Goal: Find specific page/section

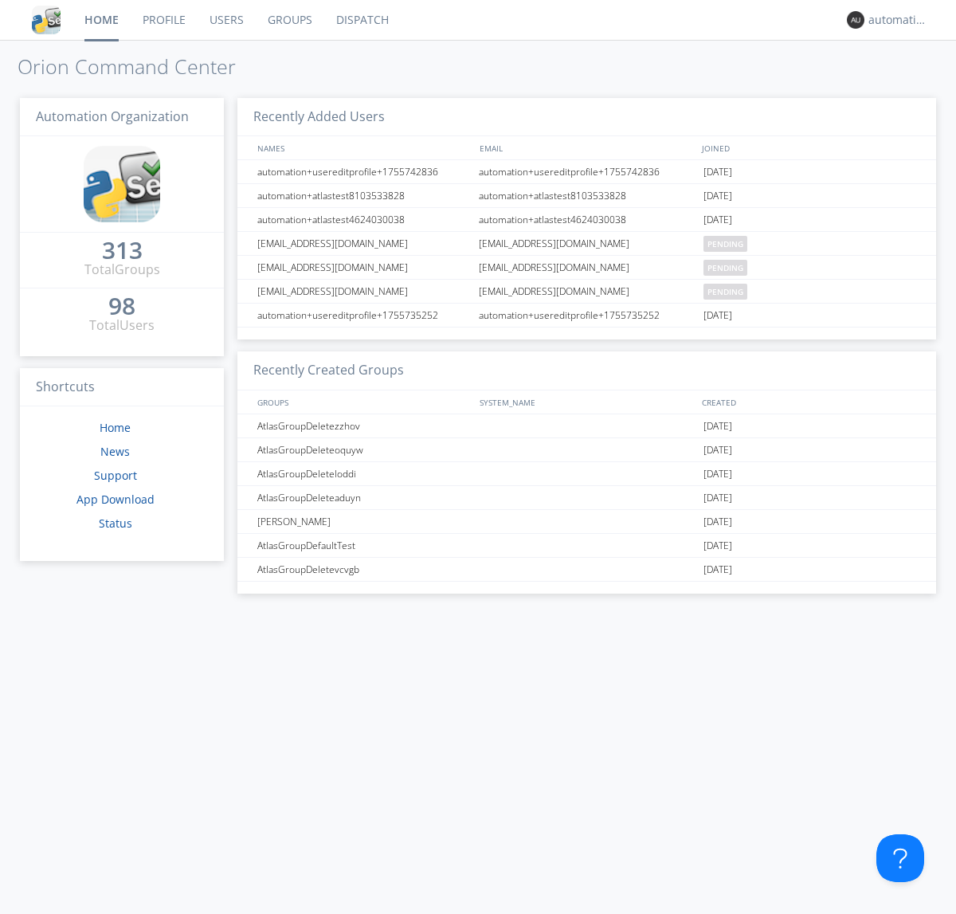
click at [361, 20] on link "Dispatch" at bounding box center [362, 20] width 76 height 40
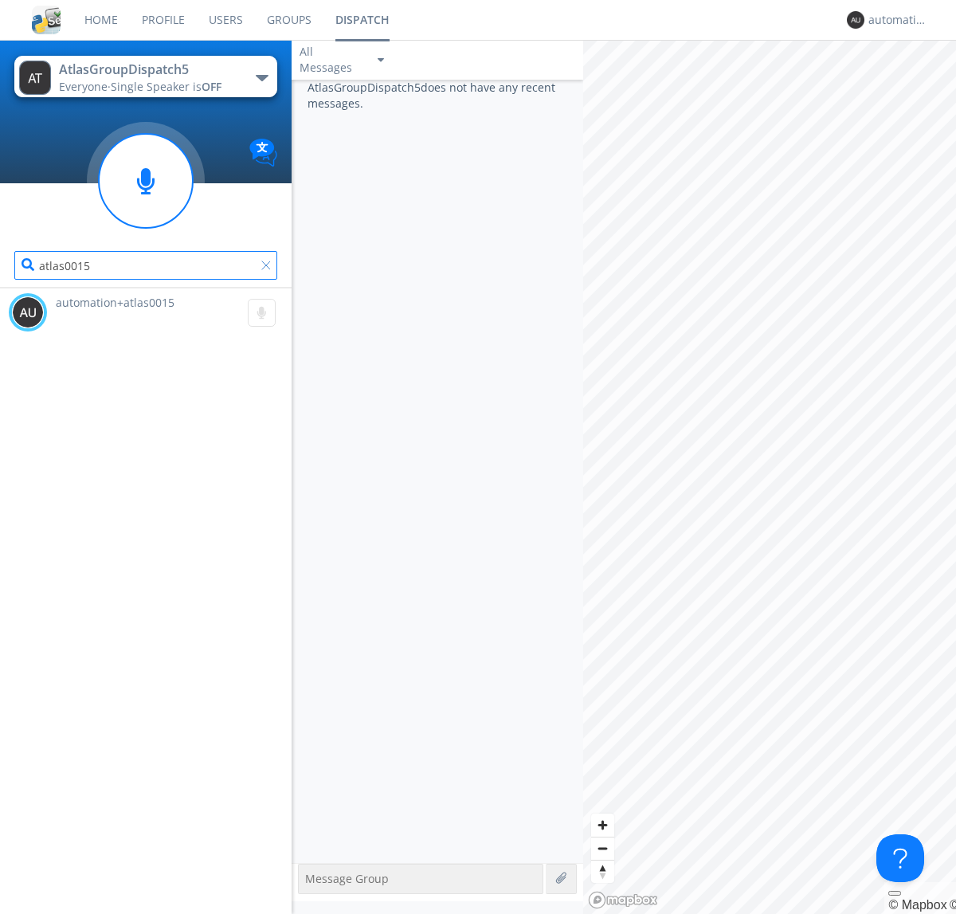
type input "atlas0015"
click at [269, 269] on div at bounding box center [269, 269] width 16 height 16
type input "atlas0016"
click at [894, 20] on div "automation+atlas0014" at bounding box center [899, 20] width 60 height 16
